Goal: Task Accomplishment & Management: Manage account settings

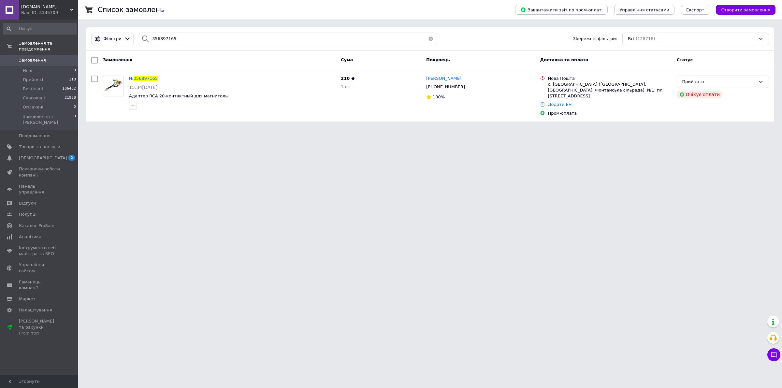
click at [88, 40] on div "Фільтри 356897165 Збережені фільтри: Всі (128718)" at bounding box center [430, 38] width 688 height 23
type input "356842006"
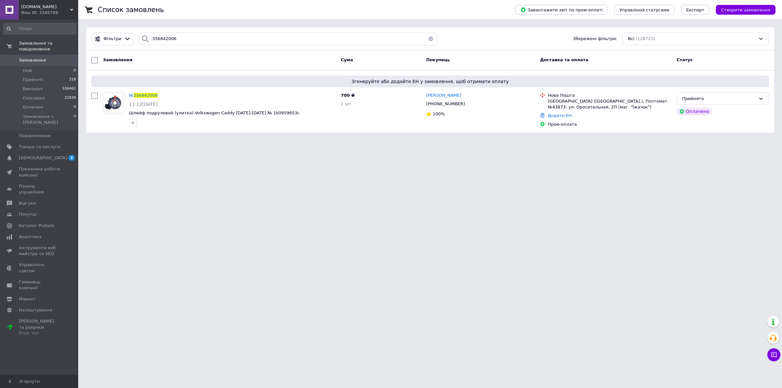
click at [145, 93] on span "356842006" at bounding box center [146, 95] width 24 height 5
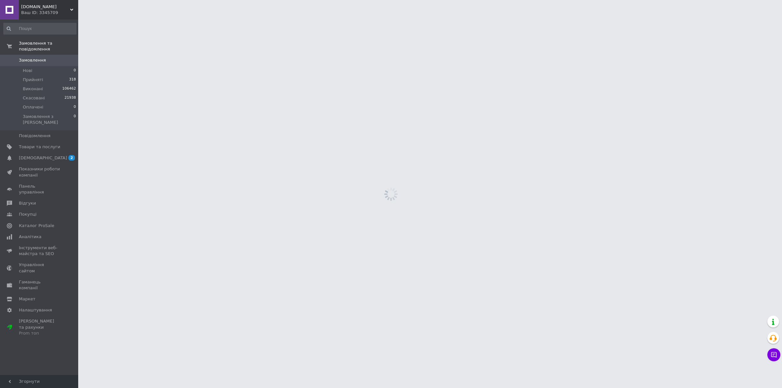
click at [145, 0] on html "[DOMAIN_NAME] Ваш ID: 3345709 Сайт [DOMAIN_NAME] Кабінет покупця Перевірити ста…" at bounding box center [391, 0] width 782 height 0
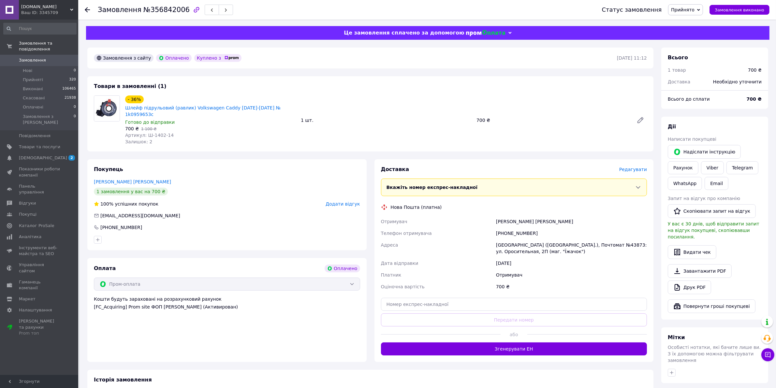
click at [635, 167] on span "Редагувати" at bounding box center [633, 169] width 28 height 5
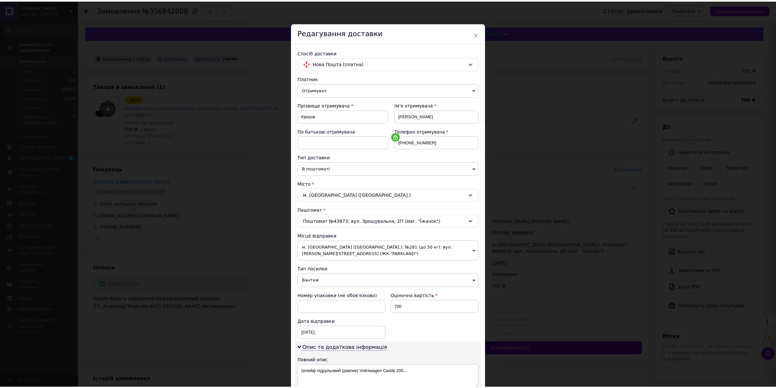
scroll to position [120, 0]
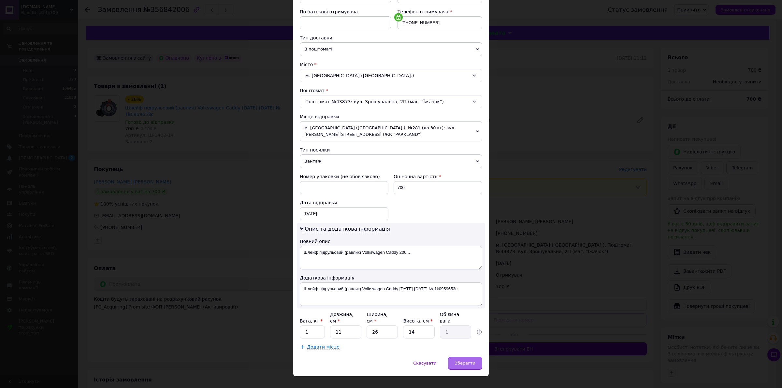
drag, startPoint x: 454, startPoint y: 354, endPoint x: 457, endPoint y: 353, distance: 3.5
click at [454, 357] on div "Зберегти" at bounding box center [465, 363] width 34 height 13
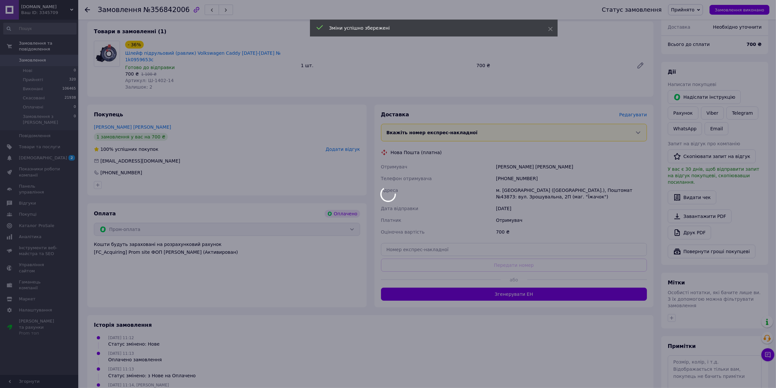
scroll to position [81, 0]
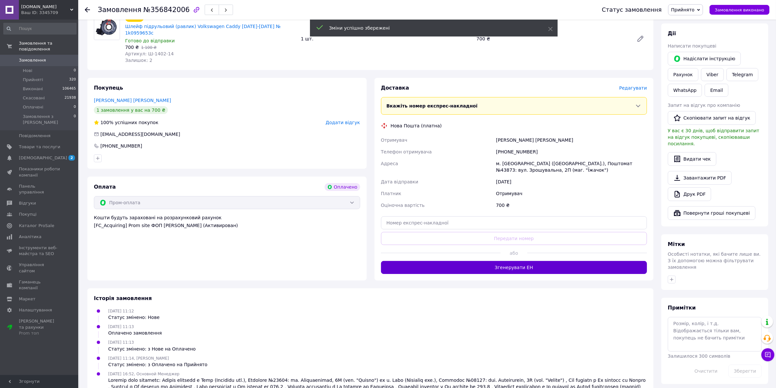
click at [517, 263] on button "Згенерувати ЕН" at bounding box center [514, 267] width 266 height 13
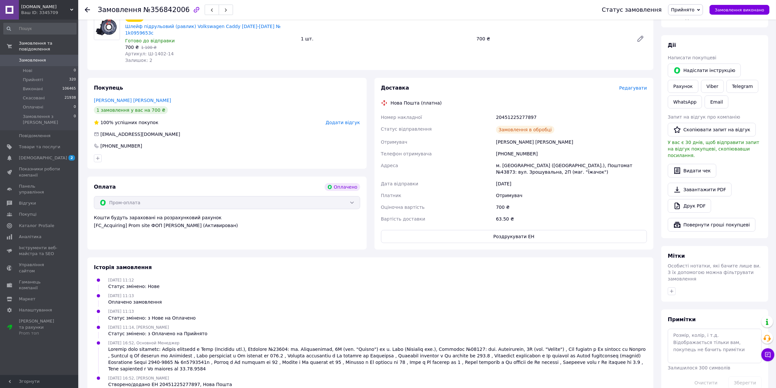
click at [508, 115] on div "20451225277897" at bounding box center [572, 117] width 154 height 12
click at [509, 114] on div "20451225277897" at bounding box center [572, 117] width 154 height 12
copy div "20451225277897"
drag, startPoint x: 475, startPoint y: 150, endPoint x: 463, endPoint y: 140, distance: 16.0
